Goal: Task Accomplishment & Management: Use online tool/utility

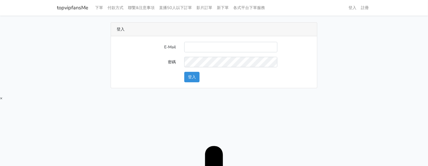
type input "[EMAIL_ADDRESS][DOMAIN_NAME]"
click at [188, 78] on button "登入" at bounding box center [191, 77] width 15 height 10
